Goal: Task Accomplishment & Management: Manage account settings

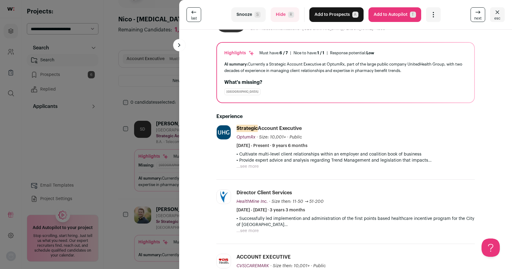
scroll to position [41, 0]
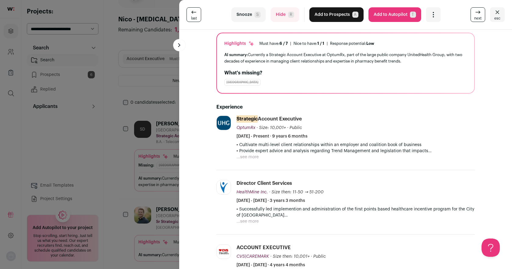
click at [242, 10] on button "Snooze S" at bounding box center [248, 14] width 34 height 15
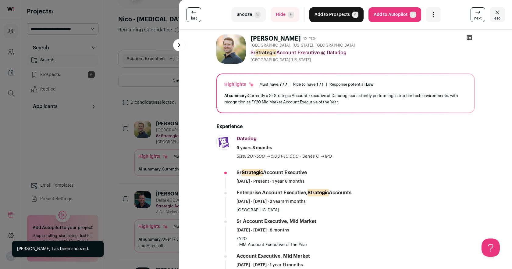
click at [251, 18] on button "Snooze S" at bounding box center [248, 14] width 34 height 15
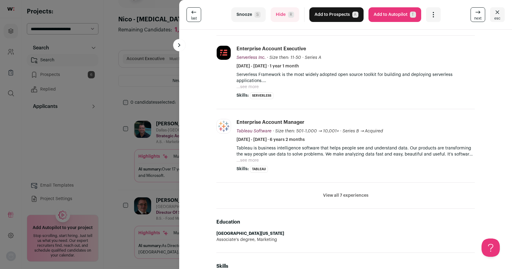
scroll to position [256, 0]
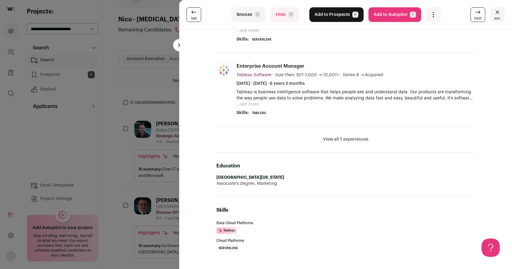
click at [330, 138] on button "View all 7 experiences" at bounding box center [345, 139] width 45 height 6
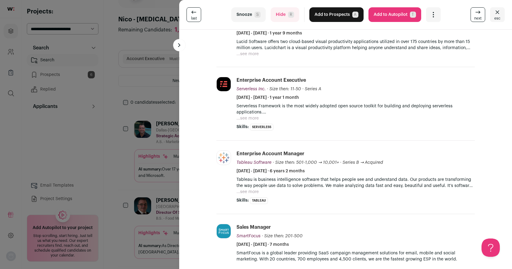
scroll to position [0, 0]
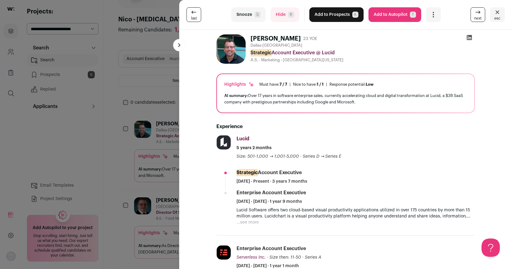
click at [472, 36] on icon at bounding box center [470, 37] width 6 height 6
click at [251, 15] on button "Snooze S" at bounding box center [248, 14] width 34 height 15
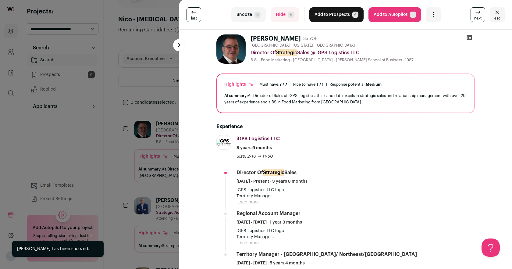
click at [251, 15] on button "Snooze S" at bounding box center [248, 14] width 34 height 15
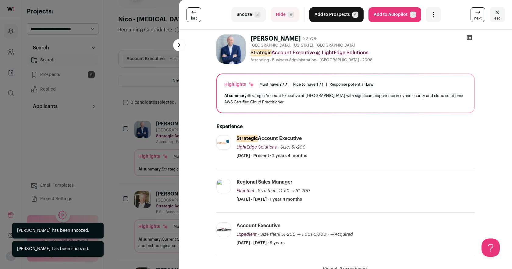
click at [251, 15] on button "Snooze S" at bounding box center [248, 14] width 34 height 15
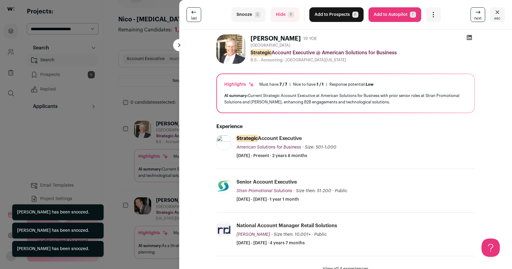
click at [251, 15] on button "Snooze S" at bounding box center [248, 14] width 34 height 15
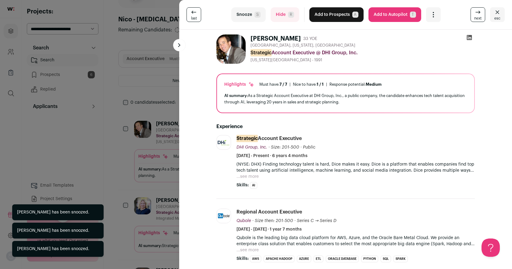
click at [251, 15] on button "Snooze S" at bounding box center [248, 14] width 34 height 15
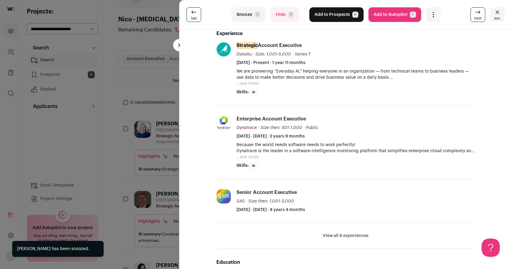
scroll to position [112, 0]
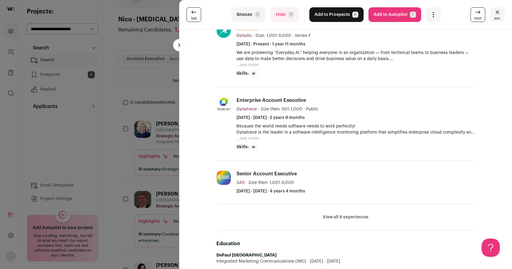
click at [238, 15] on button "Snooze S" at bounding box center [248, 14] width 34 height 15
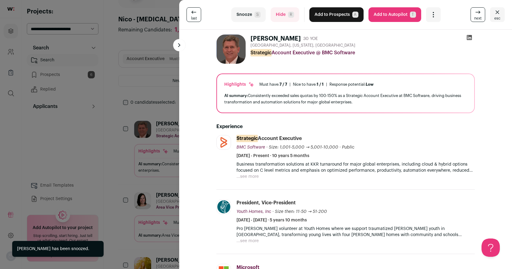
click at [238, 15] on button "Snooze S" at bounding box center [248, 14] width 34 height 15
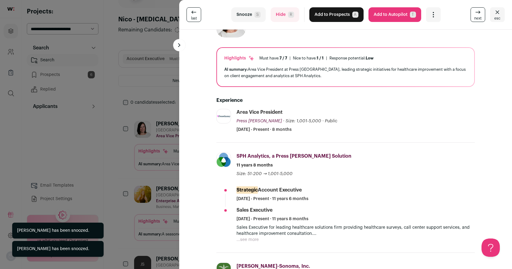
scroll to position [54, 0]
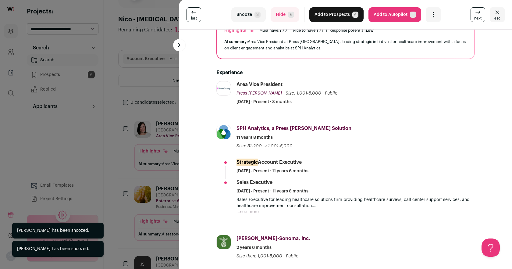
click at [238, 15] on button "Snooze S" at bounding box center [248, 14] width 34 height 15
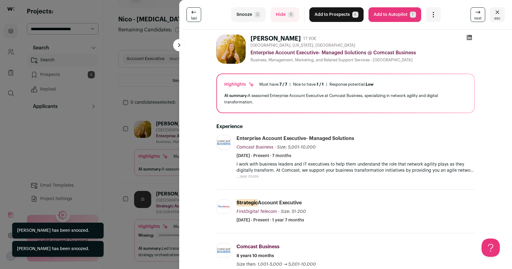
click at [238, 15] on button "Snooze S" at bounding box center [248, 14] width 34 height 15
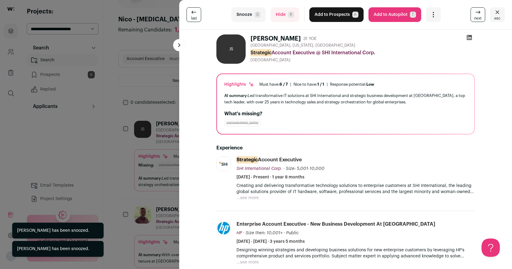
click at [238, 15] on button "Snooze S" at bounding box center [248, 14] width 34 height 15
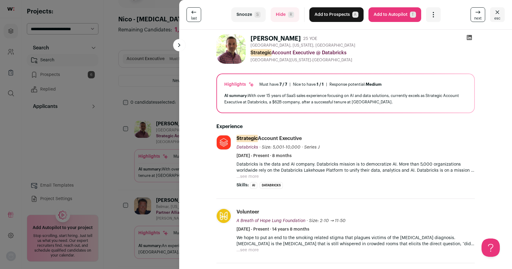
click at [238, 15] on button "Snooze S" at bounding box center [248, 14] width 34 height 15
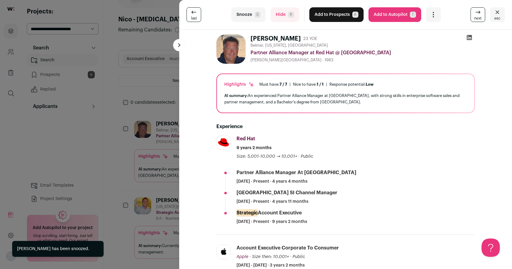
click at [238, 15] on button "Snooze S" at bounding box center [248, 14] width 34 height 15
